Goal: Find specific page/section: Find specific page/section

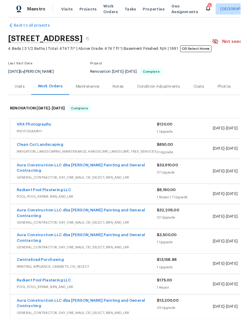
scroll to position [7, 0]
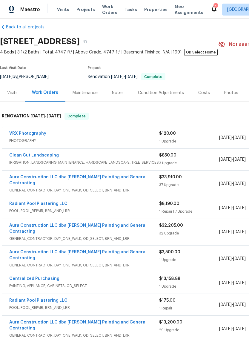
click at [19, 135] on link "VRX Photography" at bounding box center [27, 133] width 37 height 4
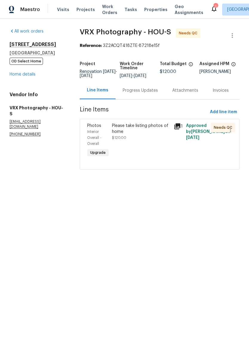
click at [151, 93] on div "Progress Updates" at bounding box center [140, 90] width 35 height 6
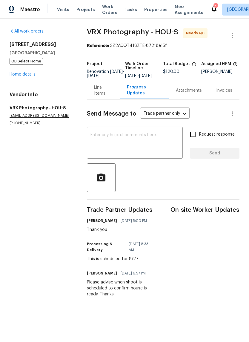
click at [101, 95] on div "Line Items" at bounding box center [103, 90] width 18 height 12
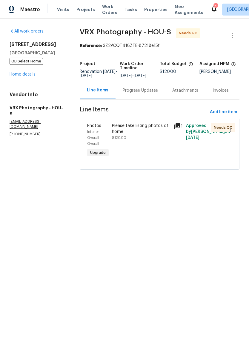
click at [179, 129] on icon at bounding box center [177, 126] width 6 height 6
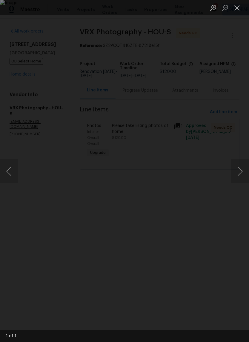
click at [237, 140] on div "Lightbox" at bounding box center [124, 171] width 249 height 342
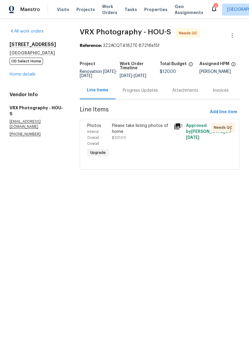
click at [26, 75] on link "Home details" at bounding box center [23, 74] width 26 height 4
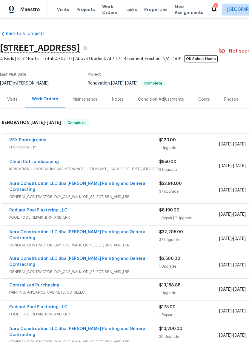
click at [228, 101] on div "Photos" at bounding box center [231, 99] width 14 height 6
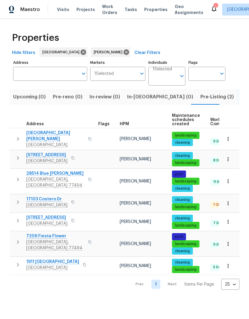
click at [52, 136] on span "26122 Flinton Dr" at bounding box center [55, 136] width 58 height 12
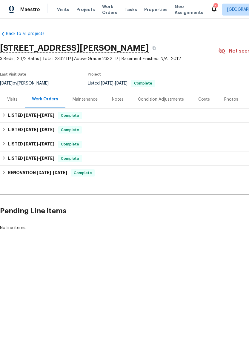
click at [210, 9] on icon at bounding box center [213, 8] width 7 height 7
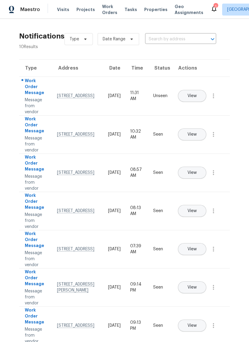
click at [75, 98] on div "[STREET_ADDRESS]" at bounding box center [77, 96] width 41 height 6
click at [206, 90] on button "View" at bounding box center [192, 96] width 28 height 12
